Goal: Task Accomplishment & Management: Use online tool/utility

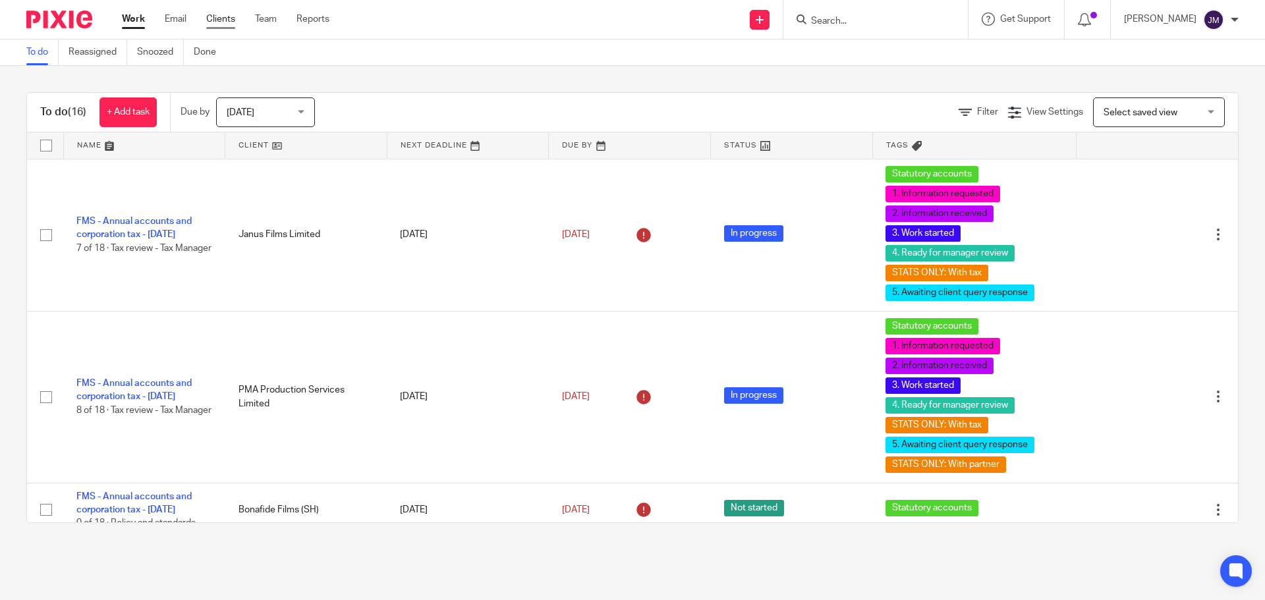
click at [230, 23] on link "Clients" at bounding box center [220, 19] width 29 height 13
click at [275, 19] on link "Team" at bounding box center [266, 19] width 22 height 13
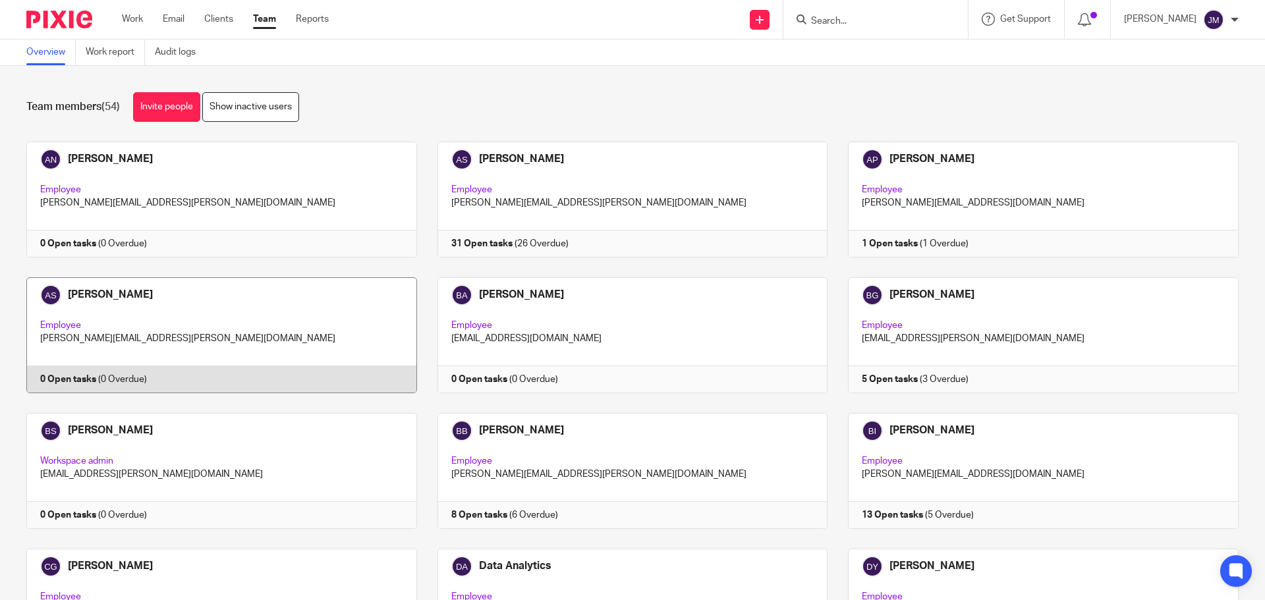
scroll to position [1048, 0]
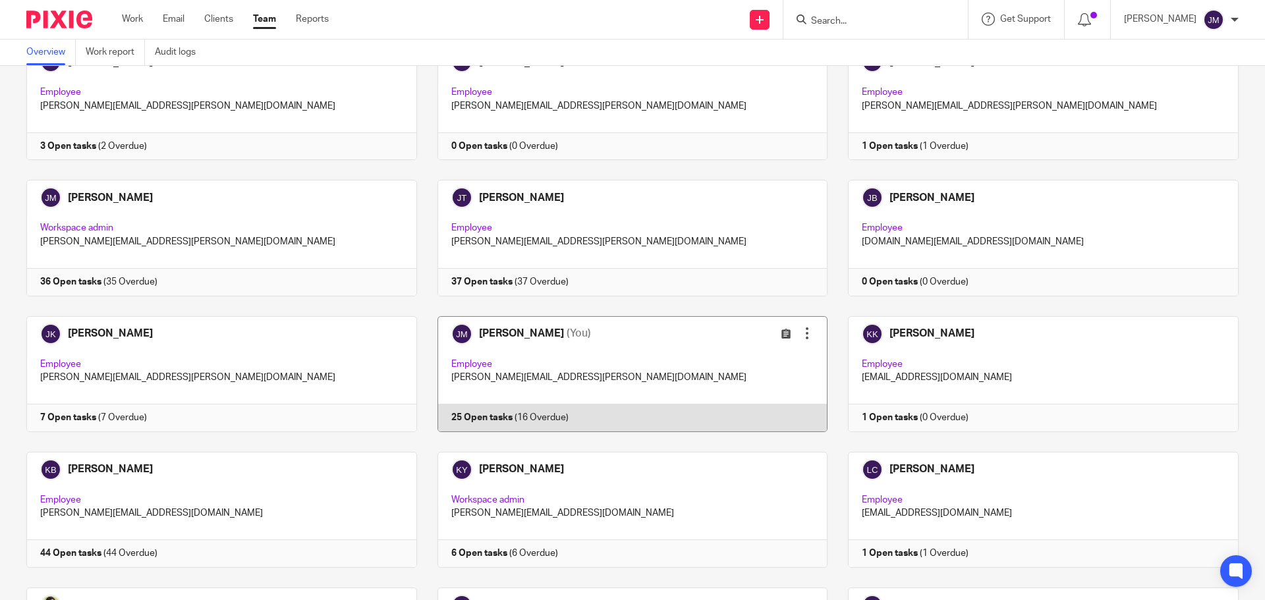
click at [463, 418] on link at bounding box center [622, 374] width 411 height 116
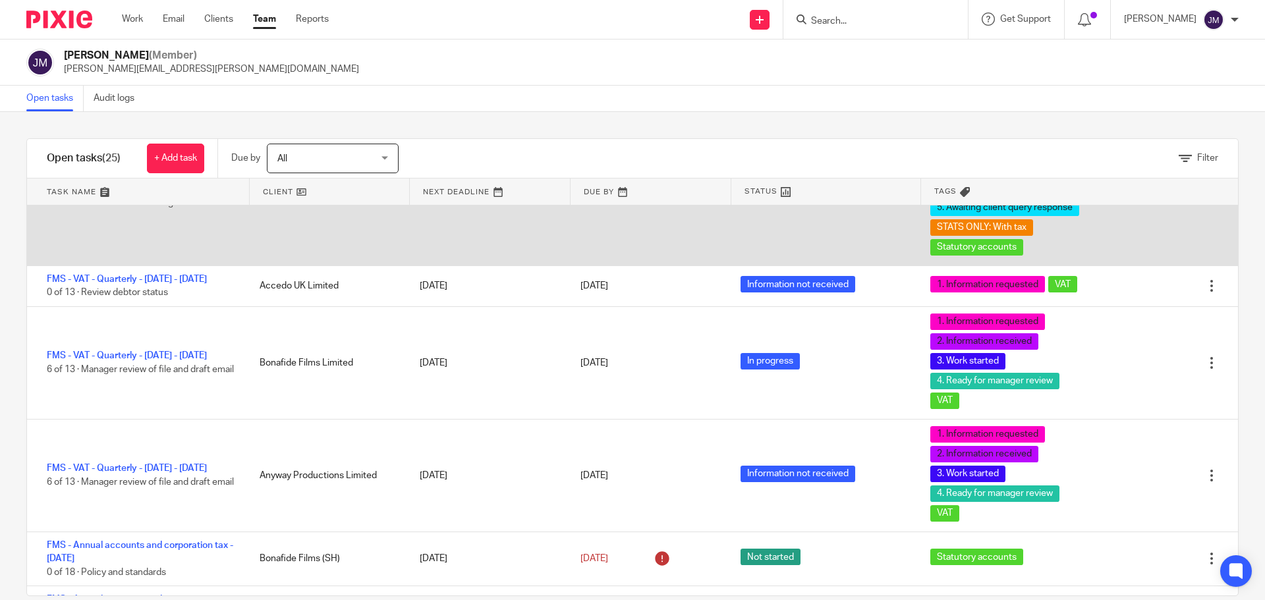
scroll to position [329, 0]
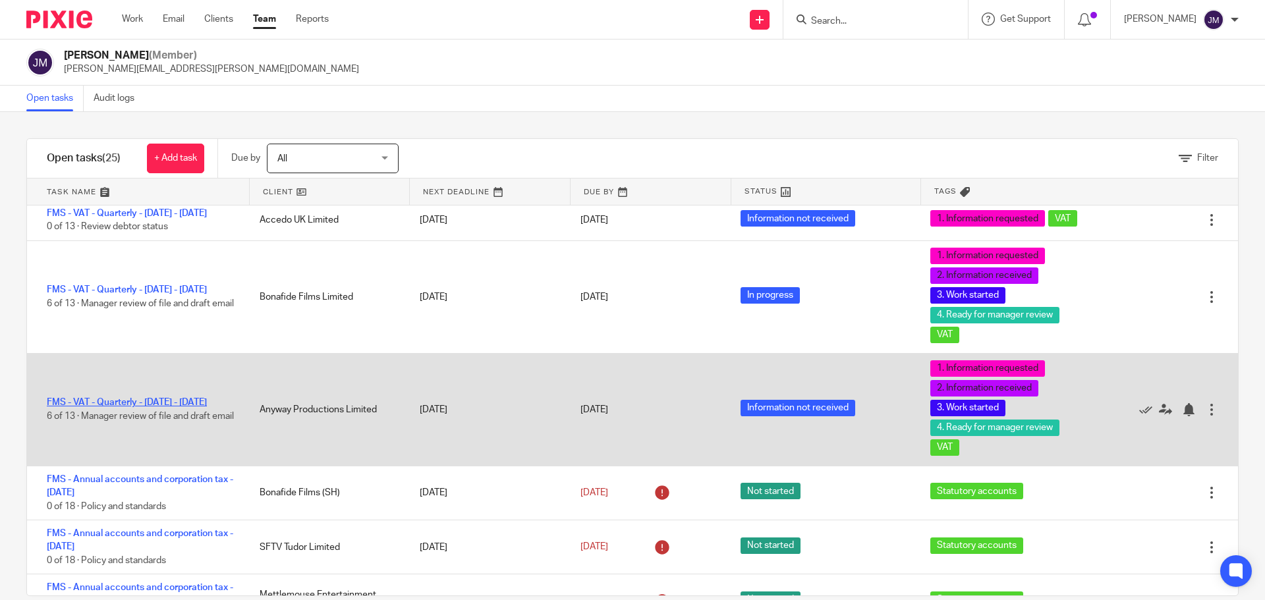
click at [167, 398] on link "FMS - VAT - Quarterly - [DATE] - [DATE]" at bounding box center [127, 402] width 160 height 9
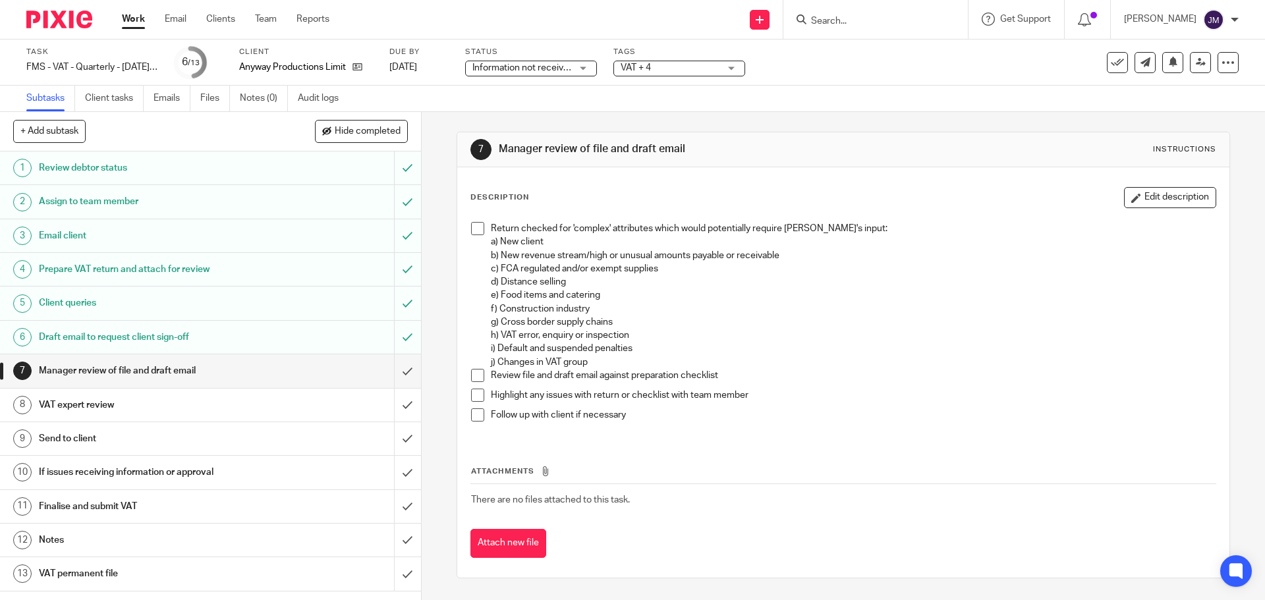
click at [136, 410] on h1 "VAT expert review" at bounding box center [153, 405] width 228 height 20
